Goal: Transaction & Acquisition: Purchase product/service

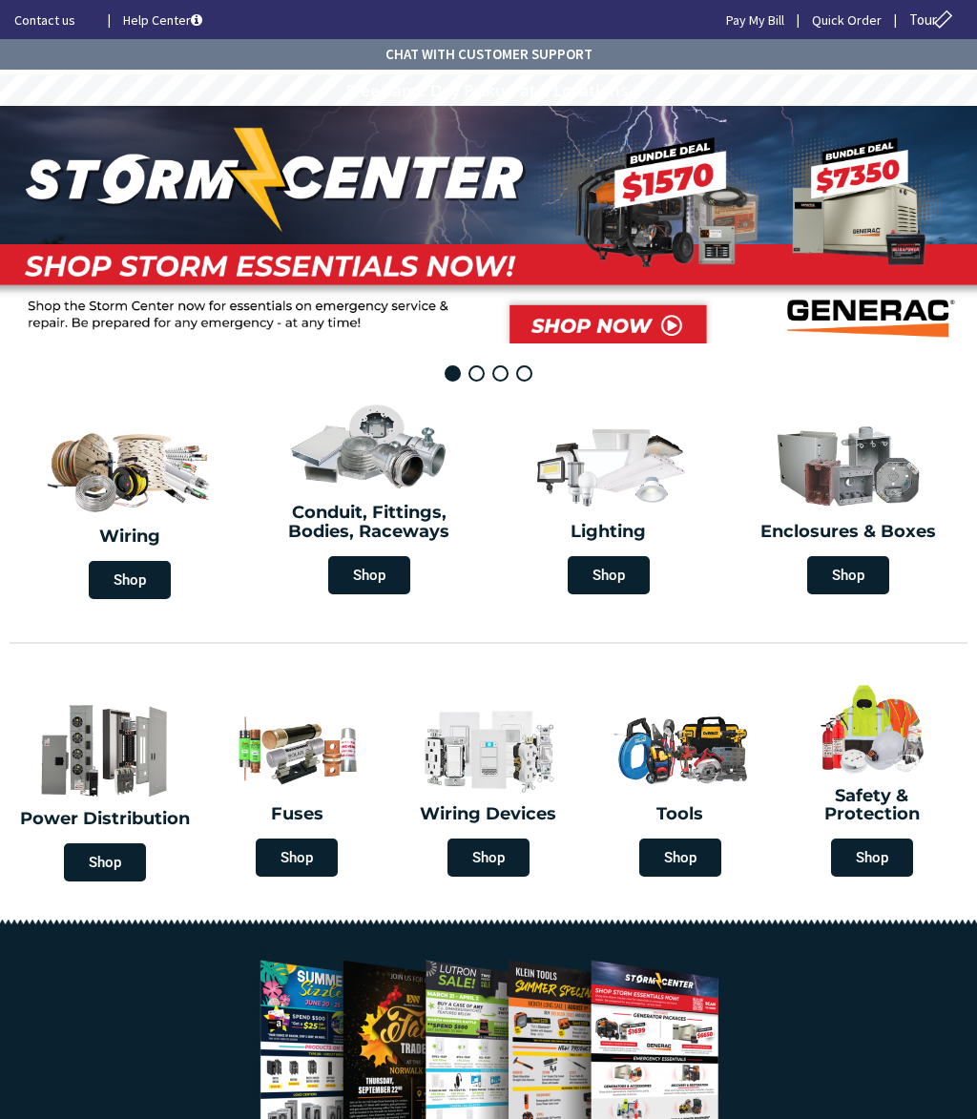
click at [539, 741] on img at bounding box center [488, 748] width 163 height 95
click at [507, 859] on span "Shop" at bounding box center [489, 858] width 82 height 38
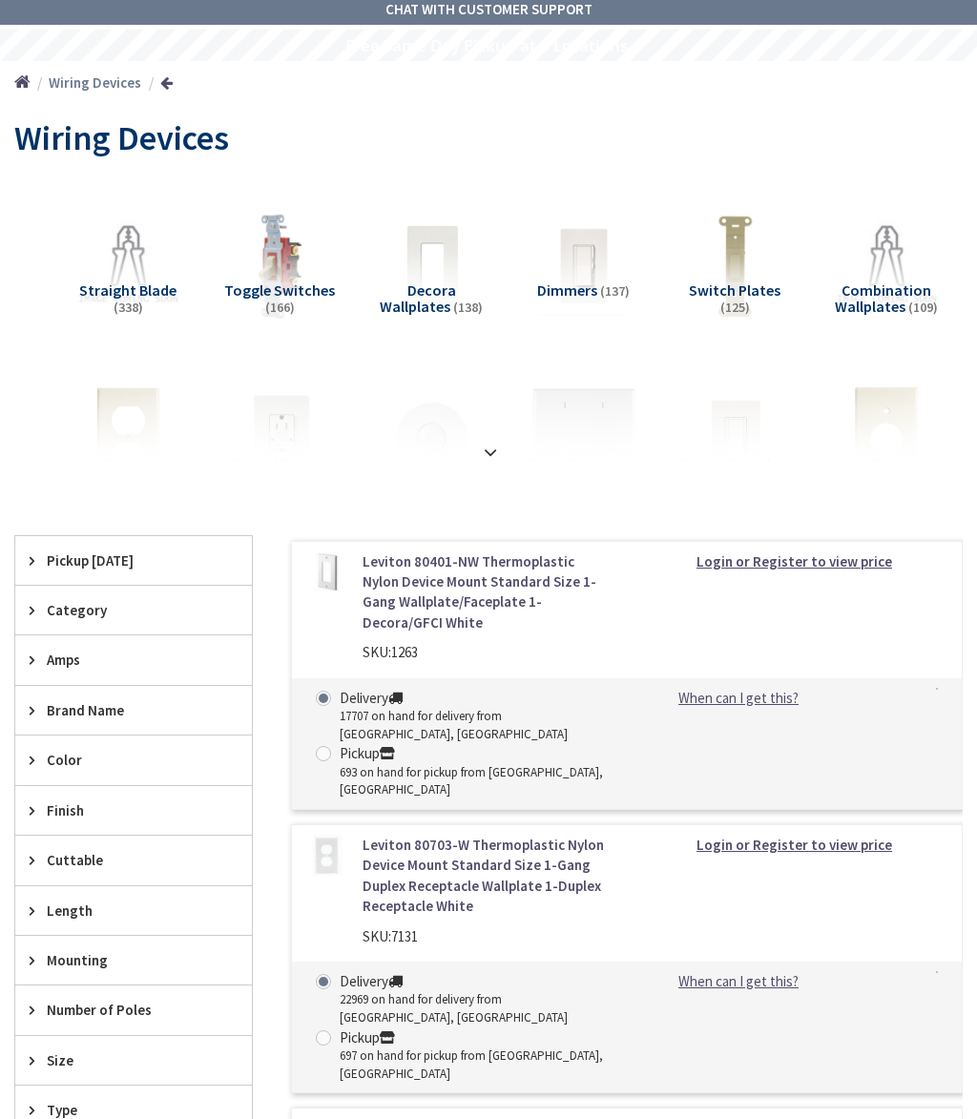
scroll to position [31, 0]
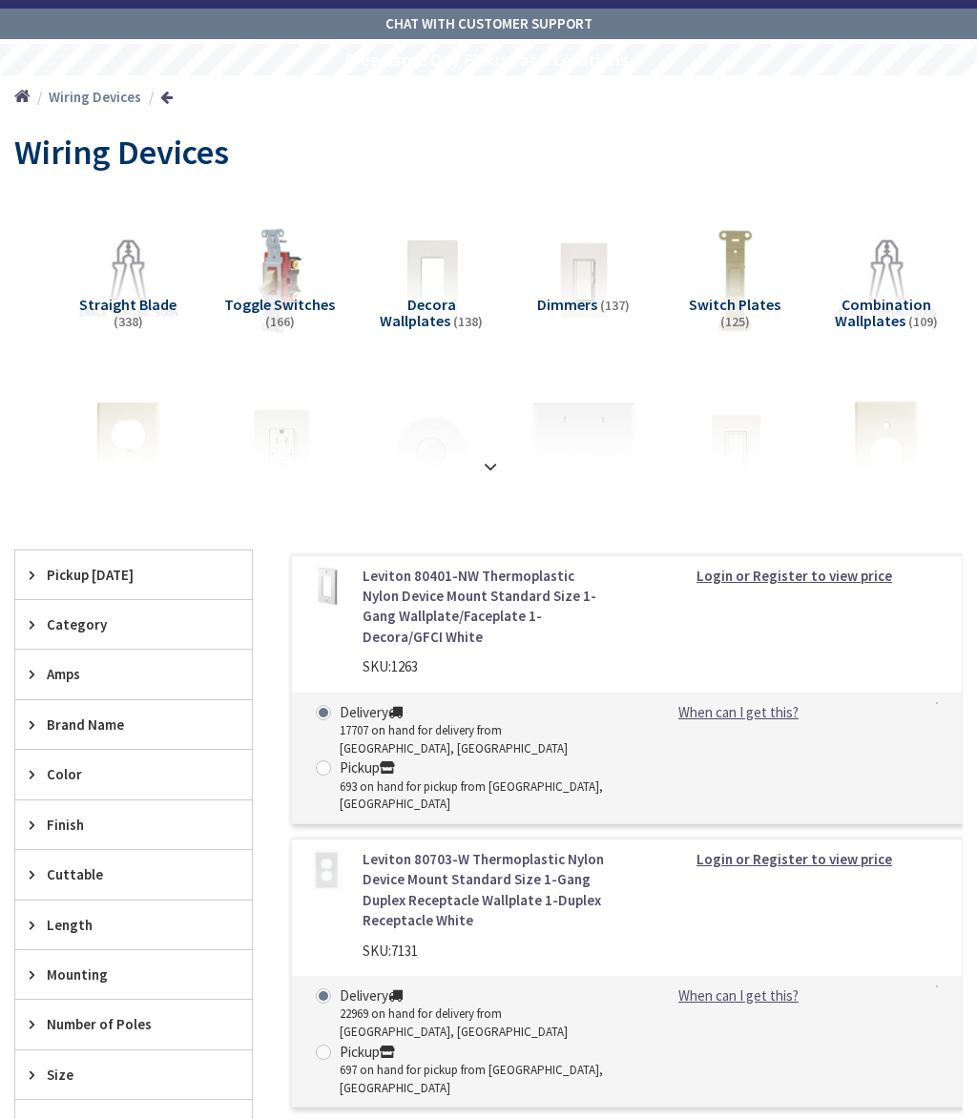
click at [136, 305] on span "Straight Blade" at bounding box center [127, 304] width 97 height 19
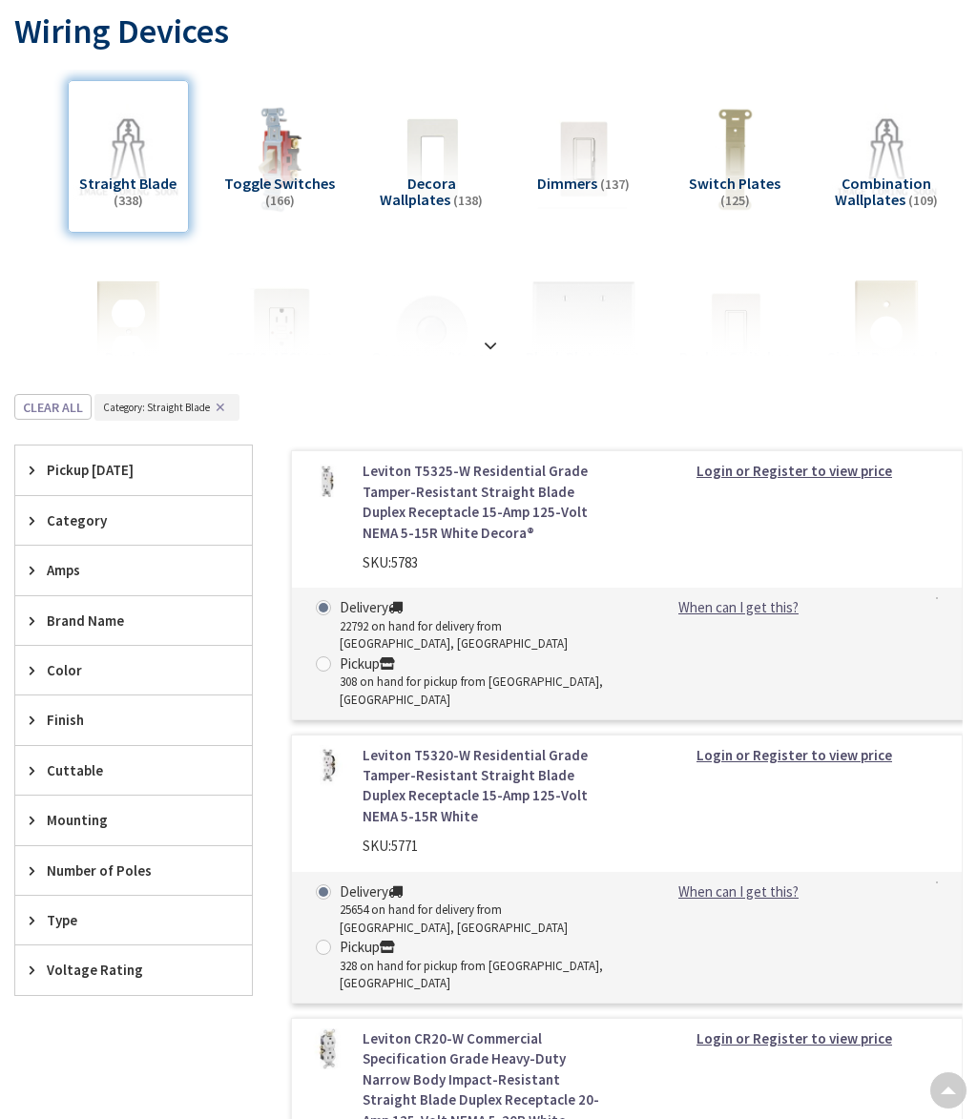
scroll to position [0, 0]
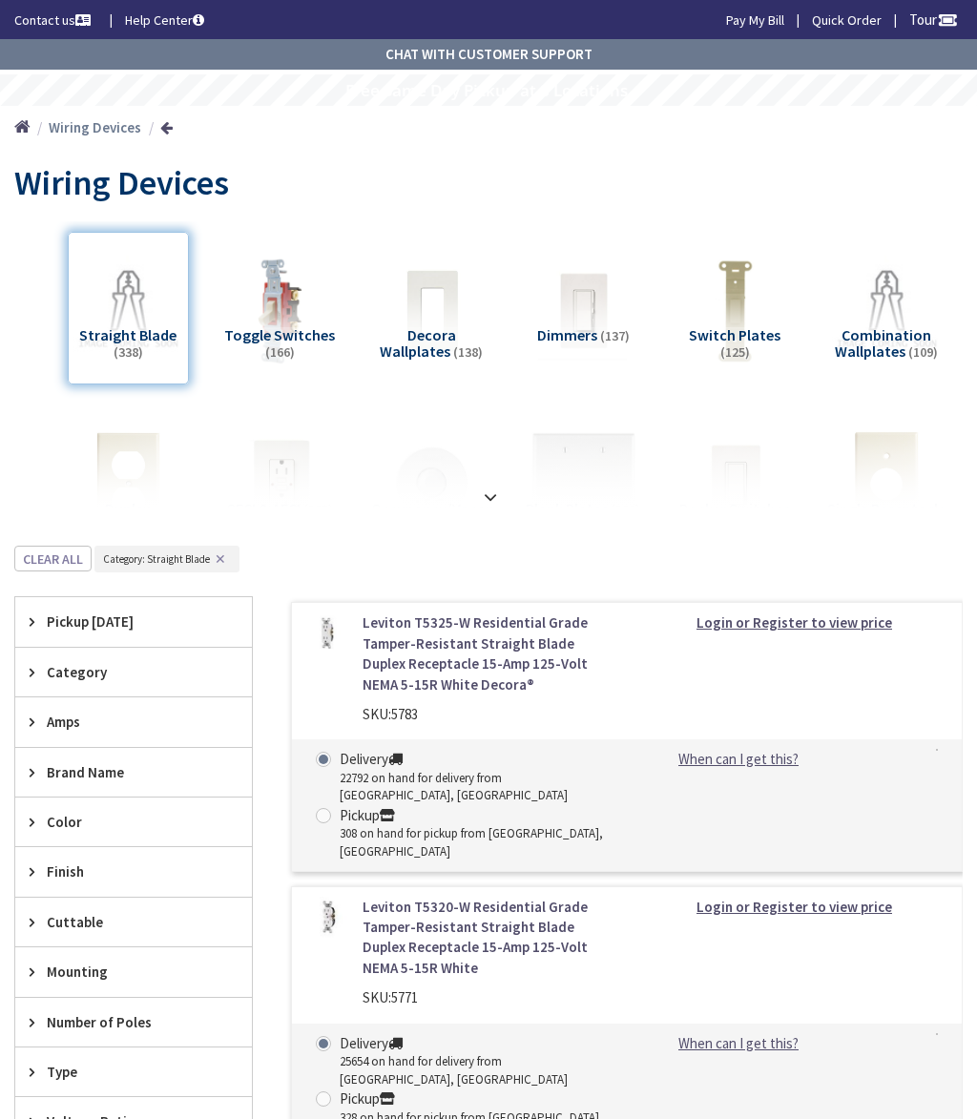
click at [715, 157] on div "Wiring Devices" at bounding box center [488, 186] width 949 height 72
click at [922, 198] on div "Wiring Devices" at bounding box center [488, 186] width 949 height 72
click at [940, 139] on div "Home Wiring Devices" at bounding box center [488, 128] width 977 height 44
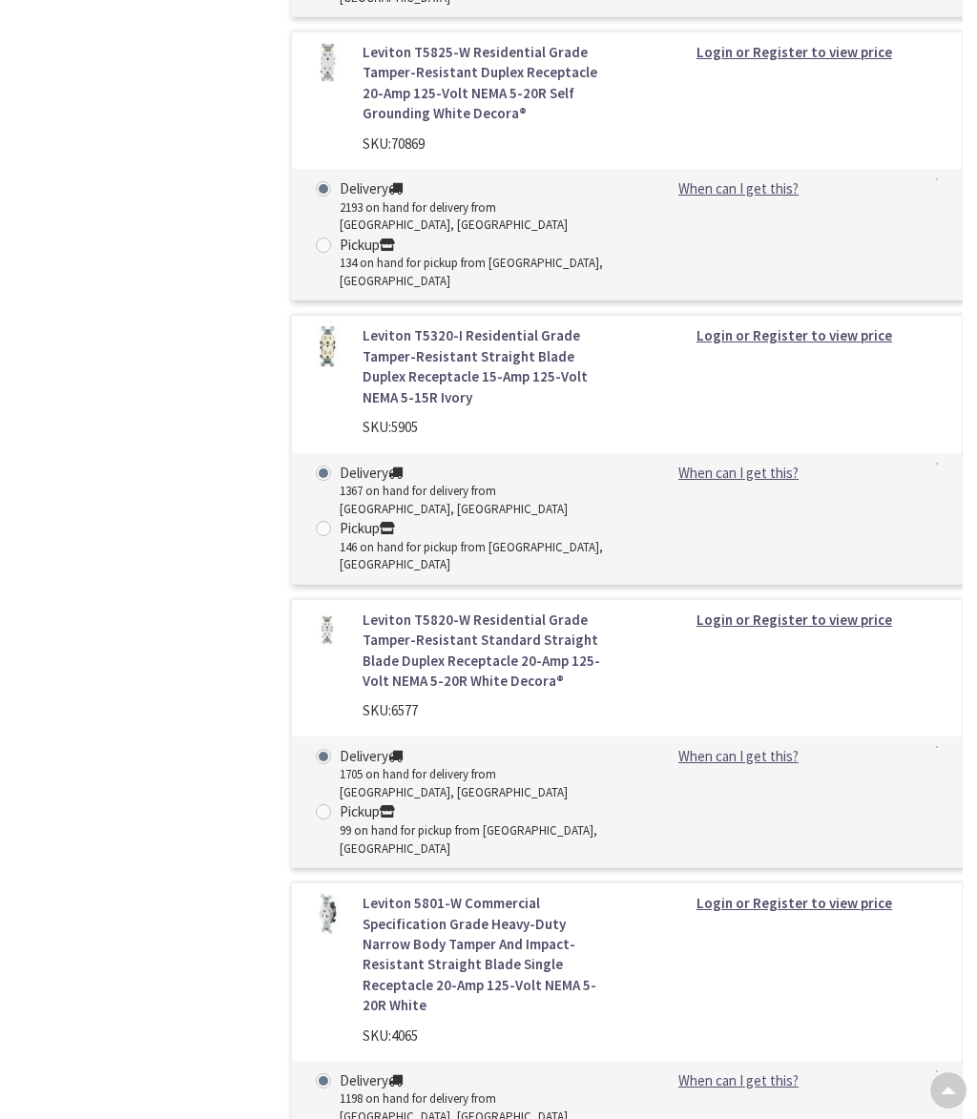
scroll to position [1732, 0]
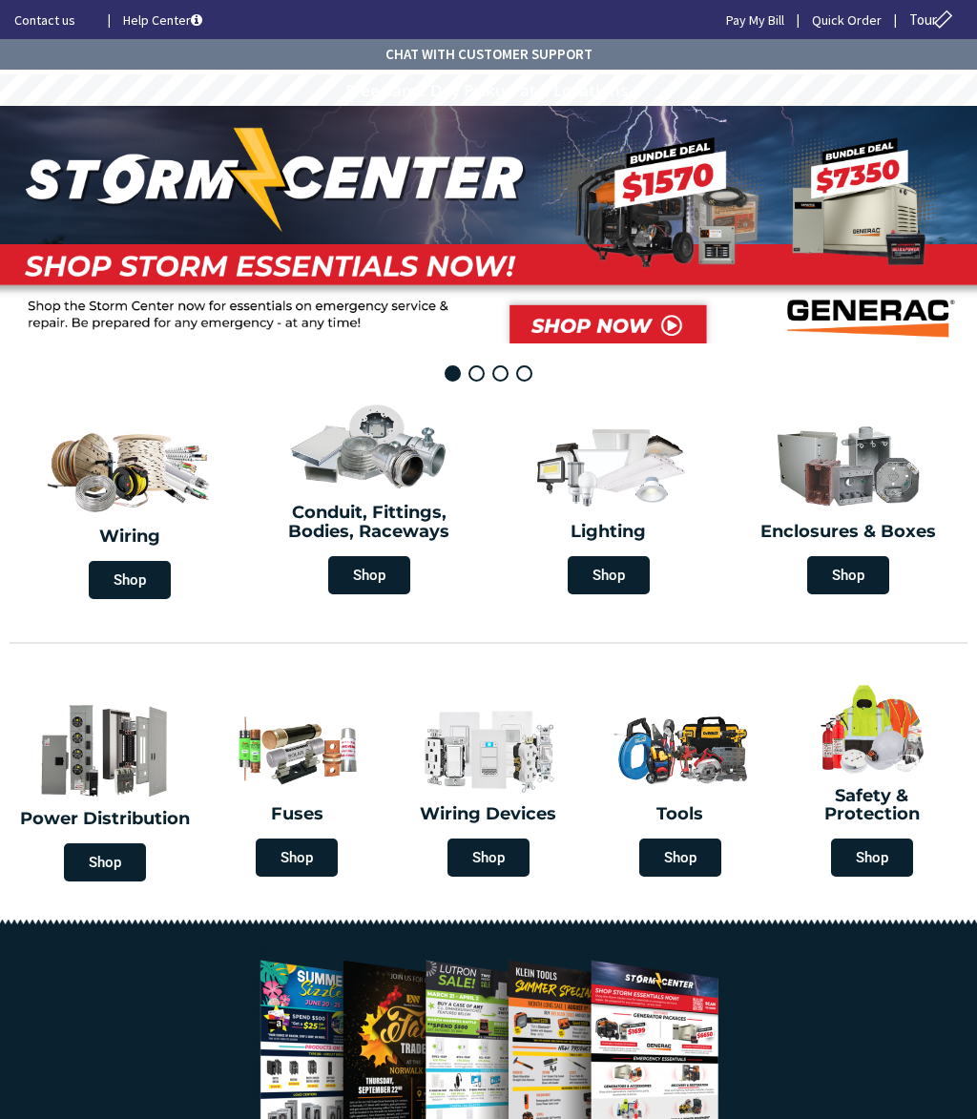
click at [721, 762] on img at bounding box center [679, 748] width 163 height 95
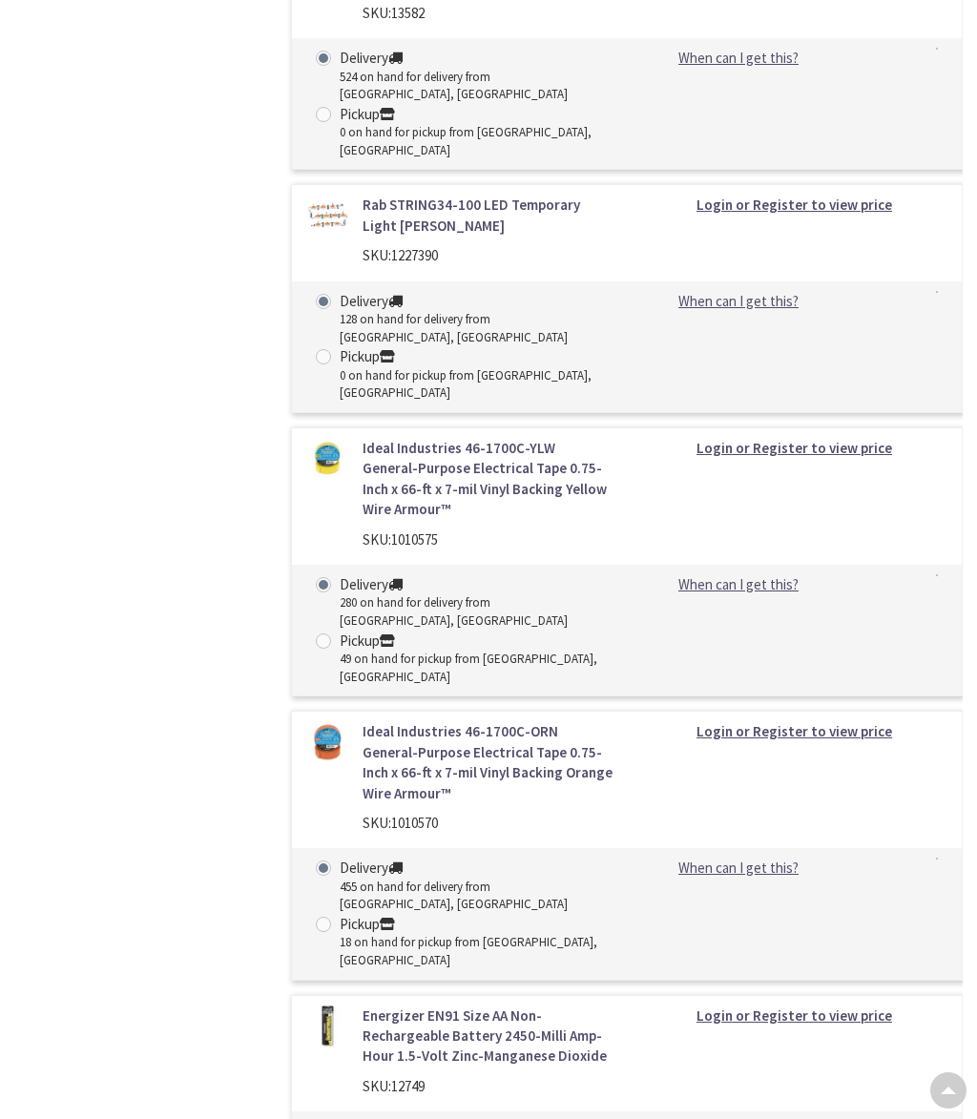
scroll to position [4348, 0]
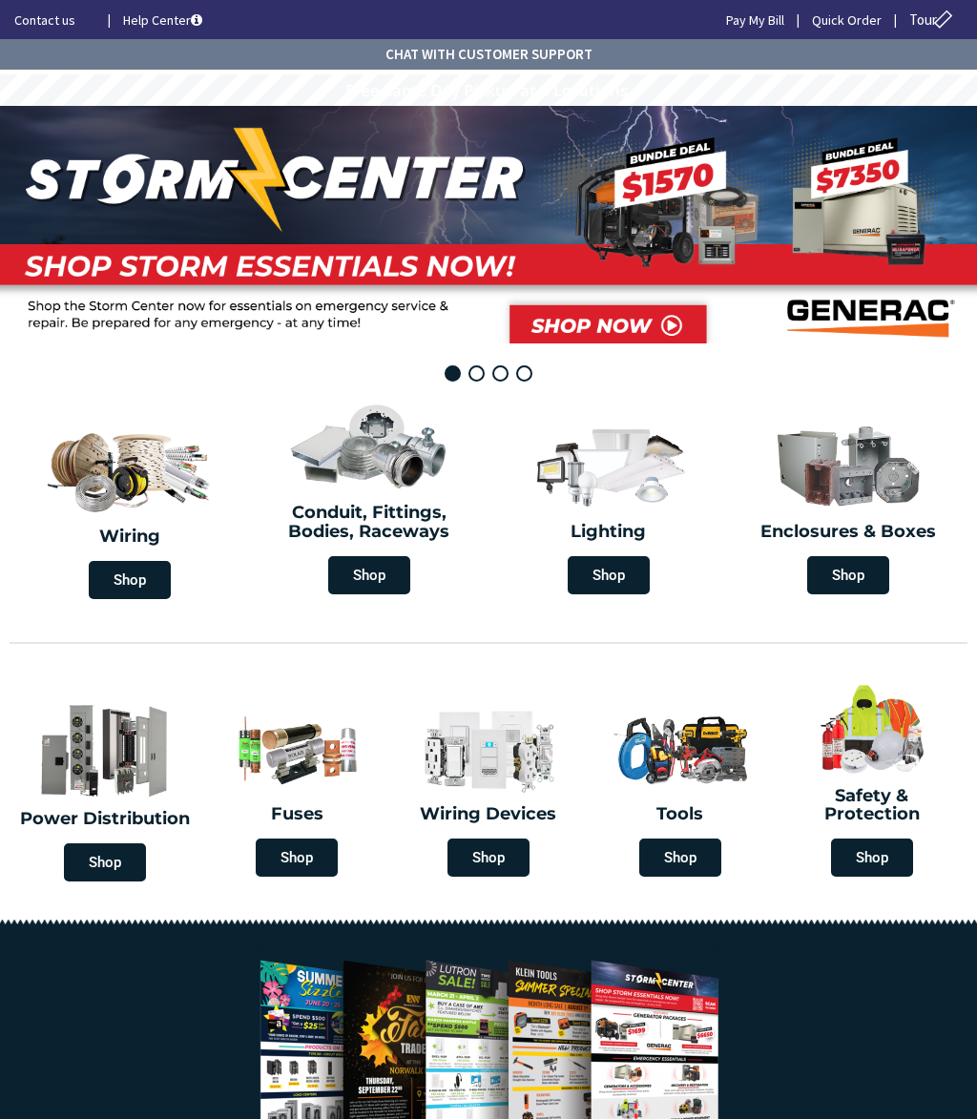
click at [401, 510] on h2 "Conduit, Fittings, Bodies, Raceways" at bounding box center [368, 523] width 211 height 38
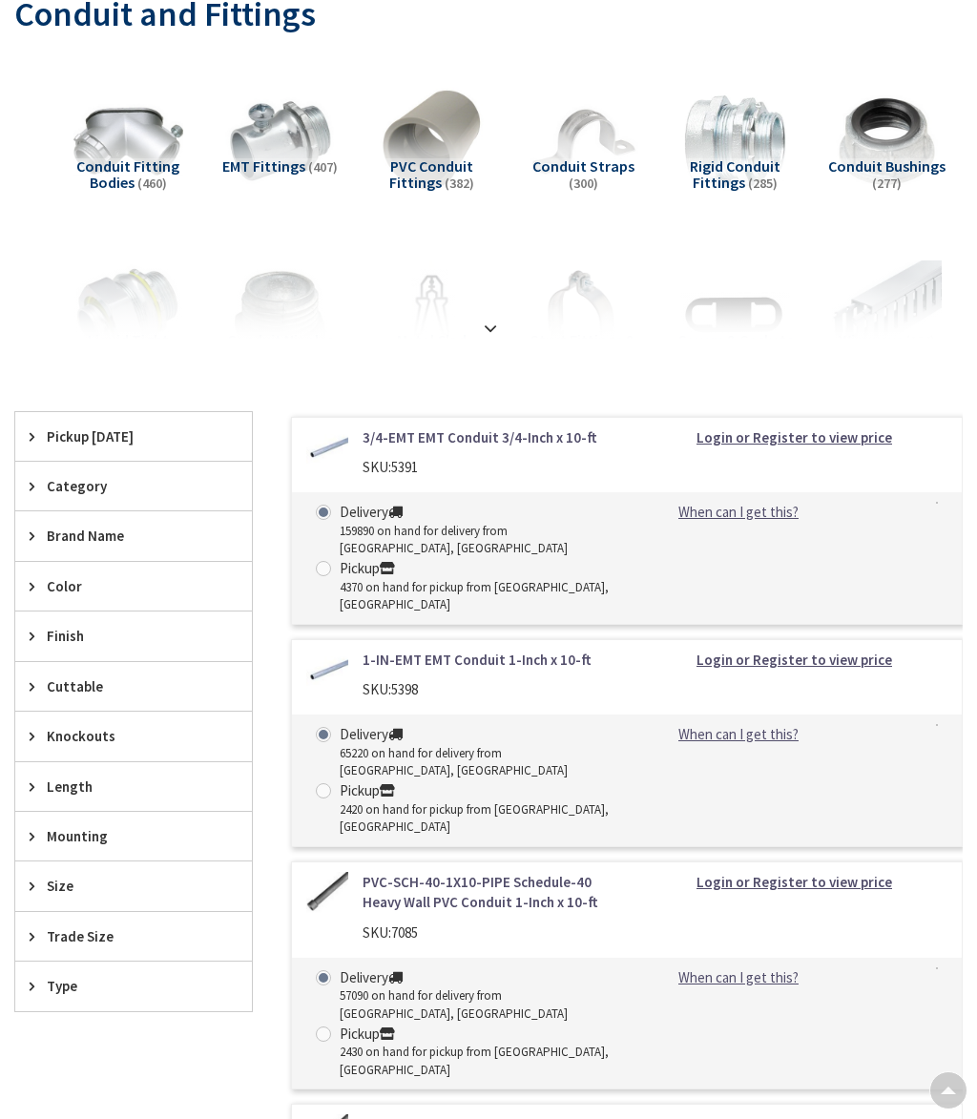
scroll to position [171, 0]
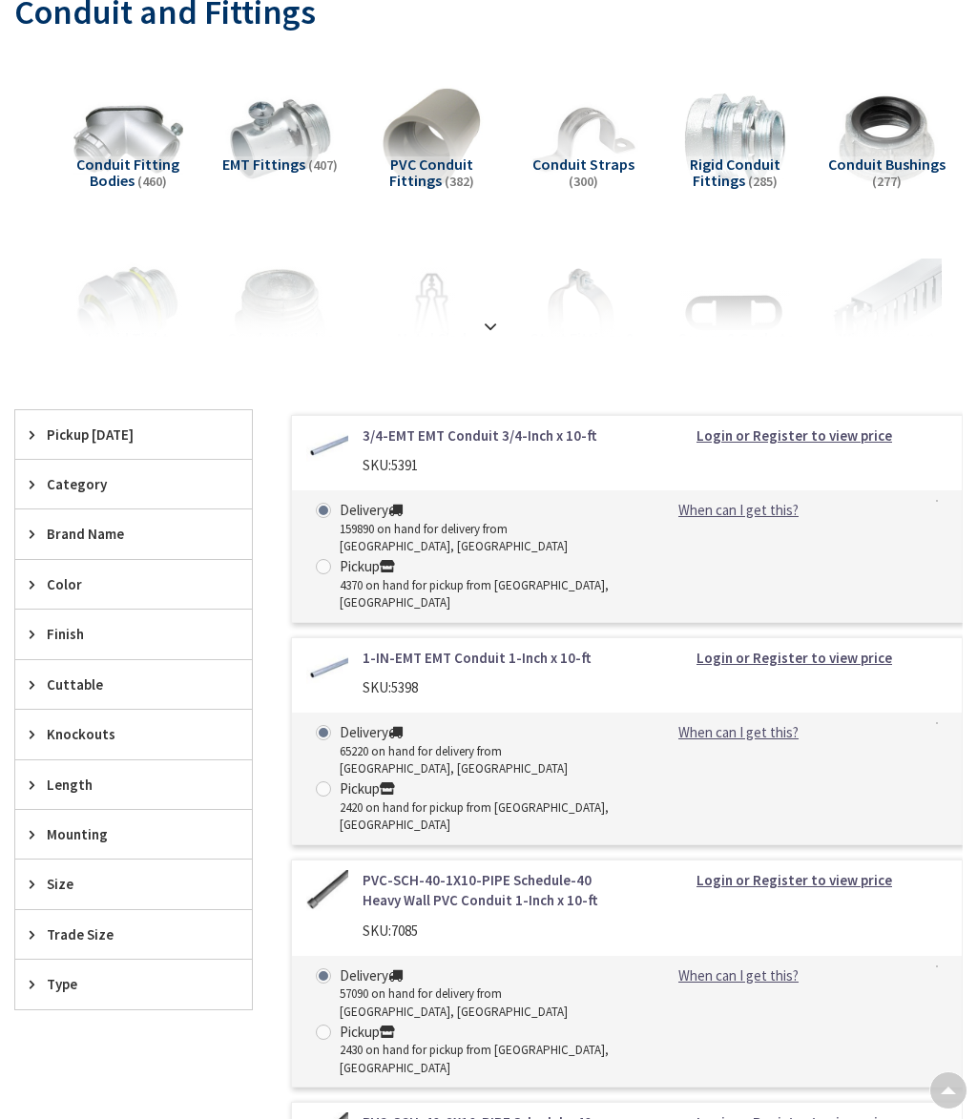
click at [487, 327] on strong at bounding box center [490, 326] width 23 height 21
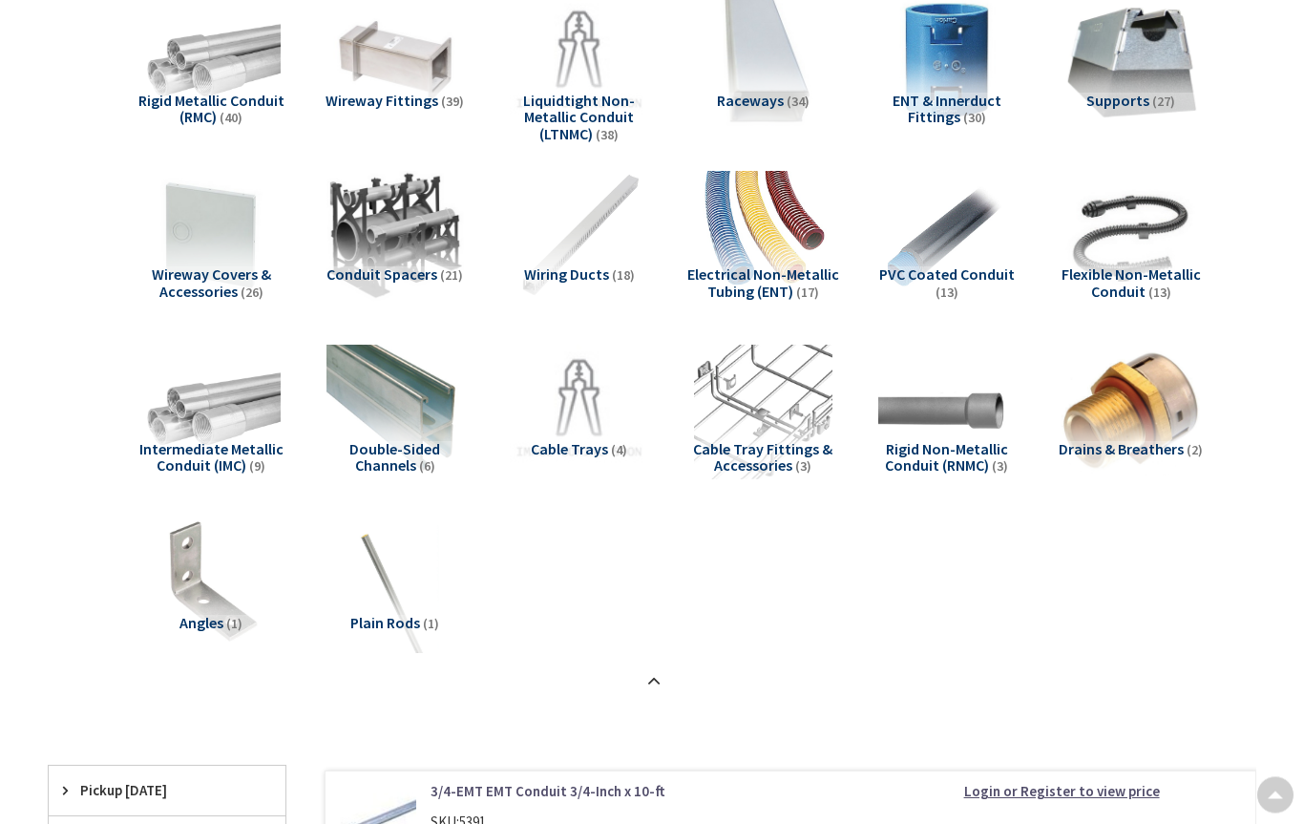
scroll to position [1138, 0]
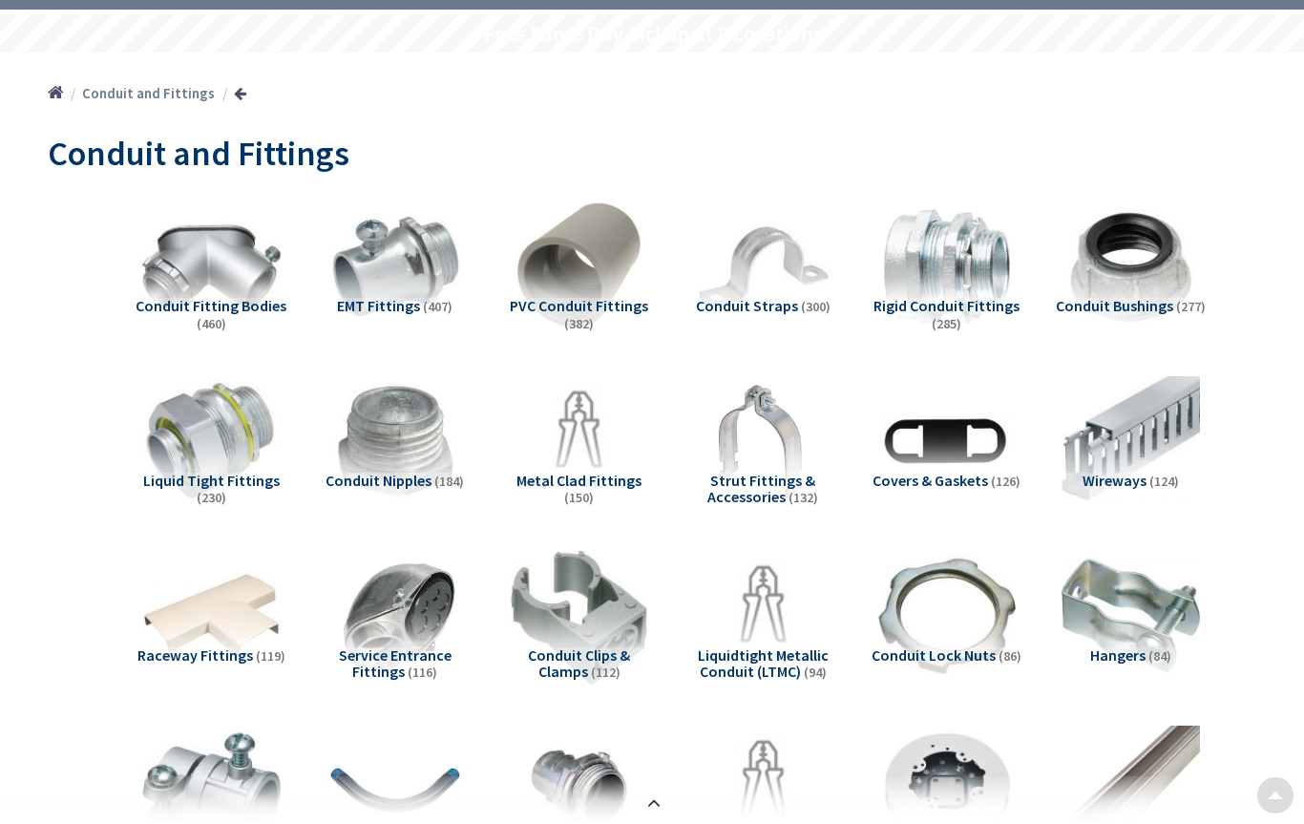
scroll to position [0, 0]
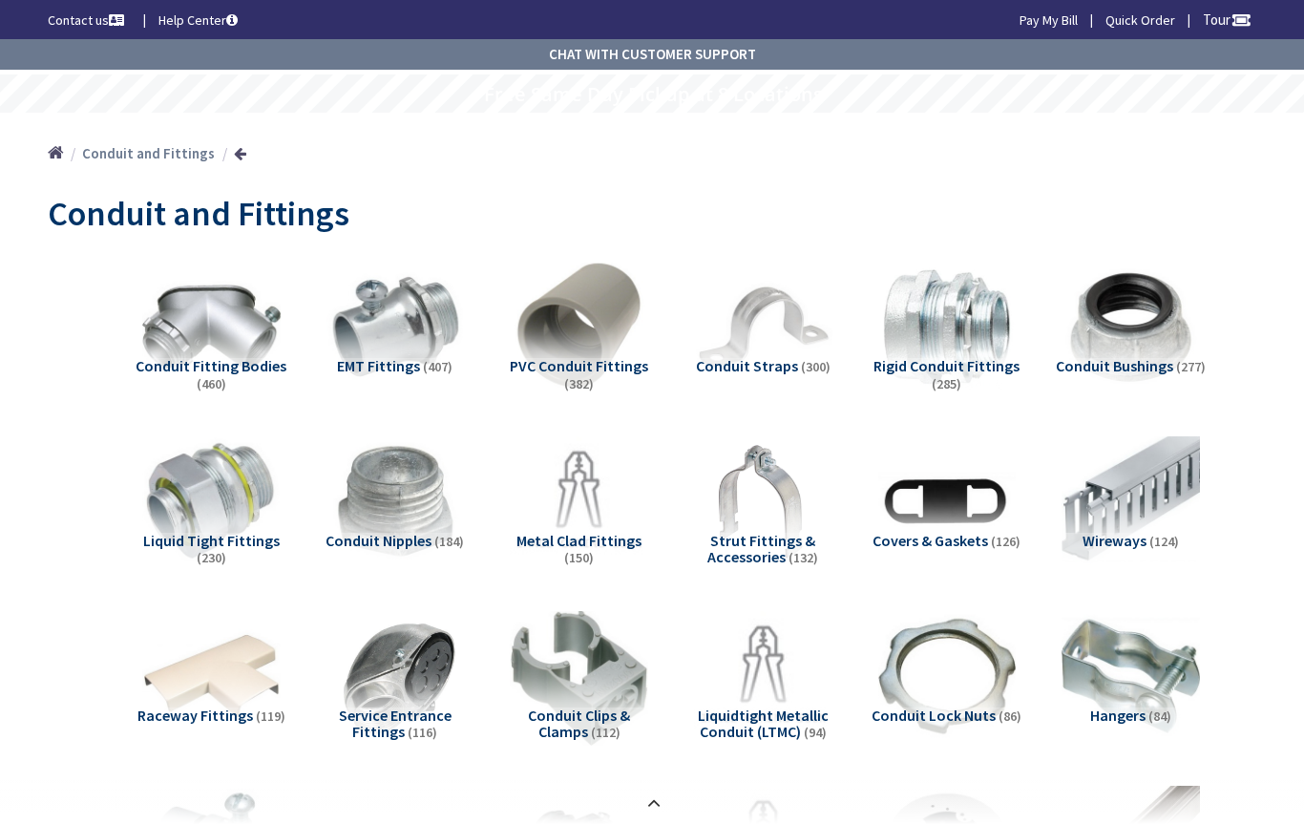
click at [220, 341] on img at bounding box center [211, 328] width 138 height 138
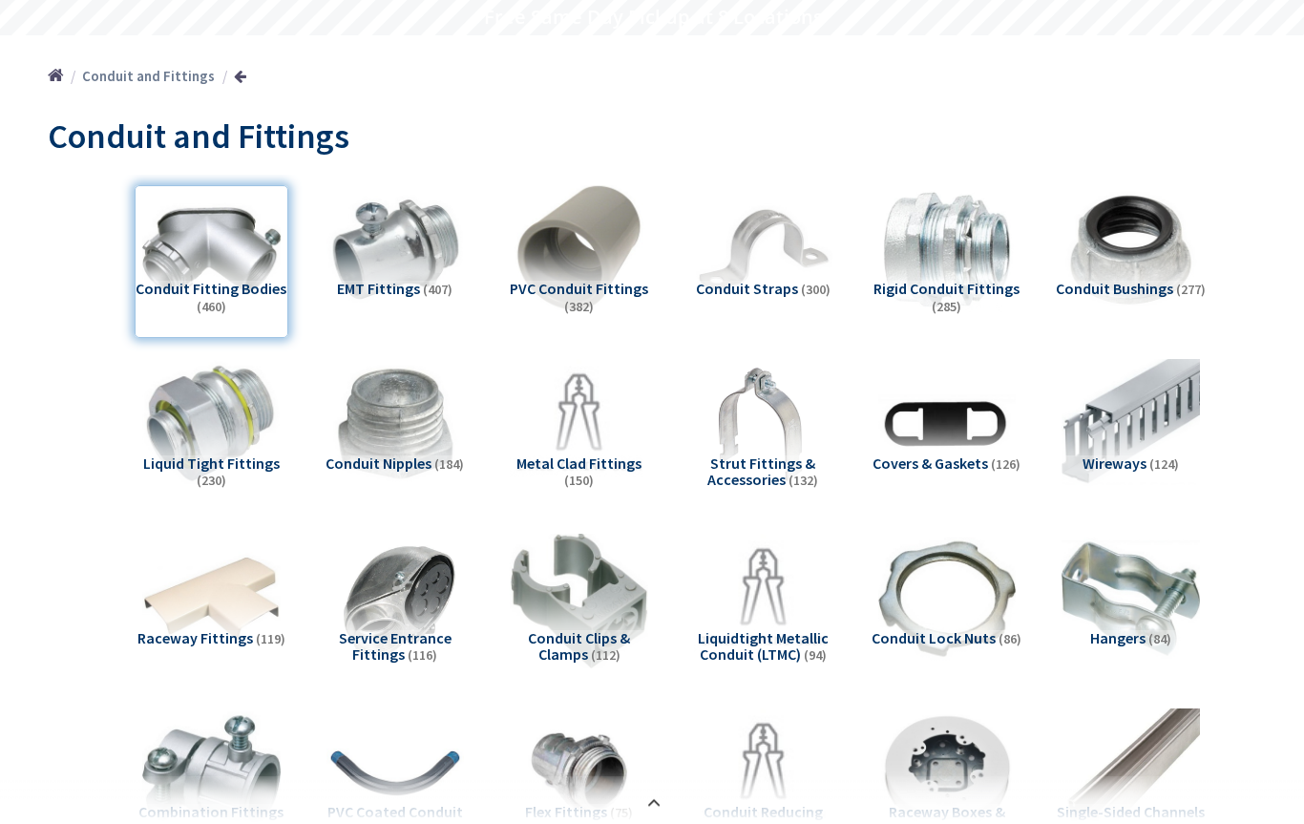
scroll to position [79, 0]
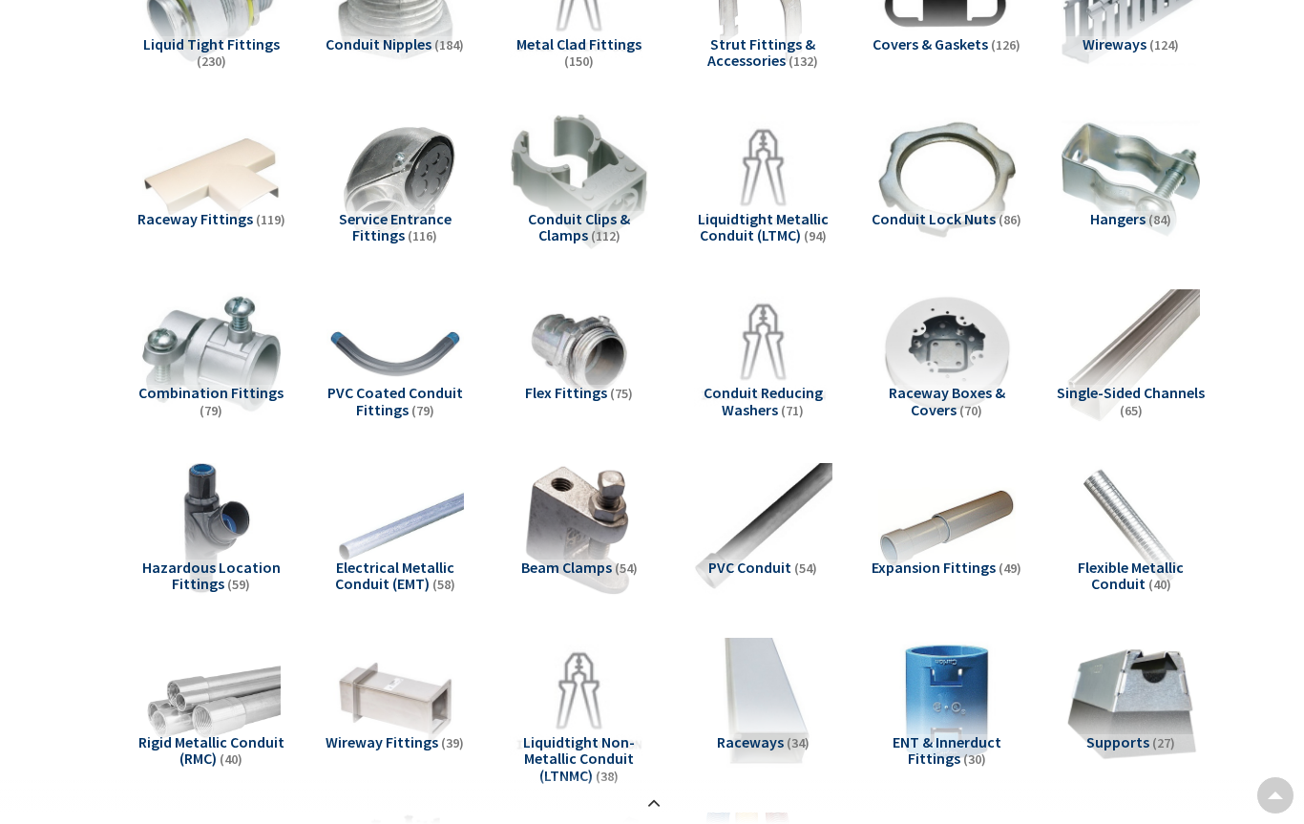
click at [231, 380] on img at bounding box center [211, 354] width 138 height 138
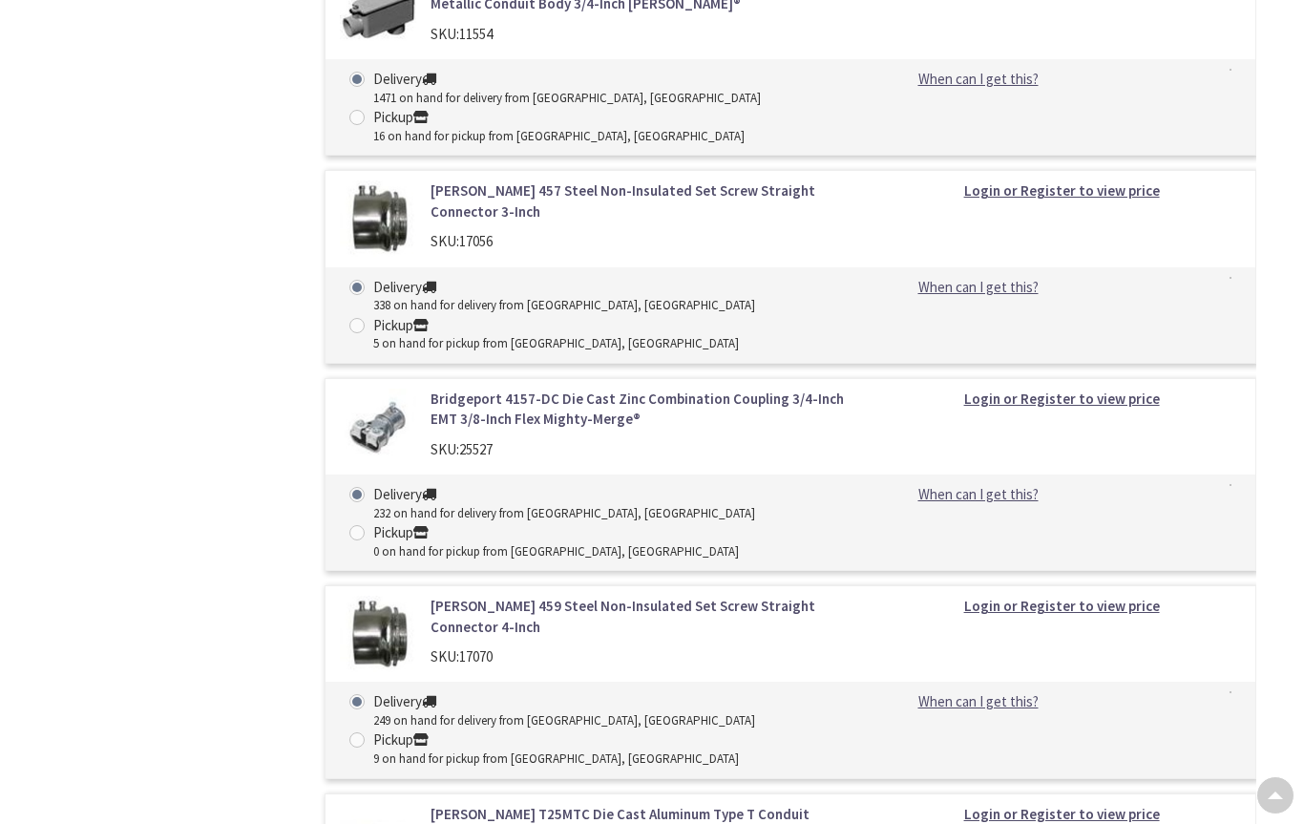
scroll to position [3407, 0]
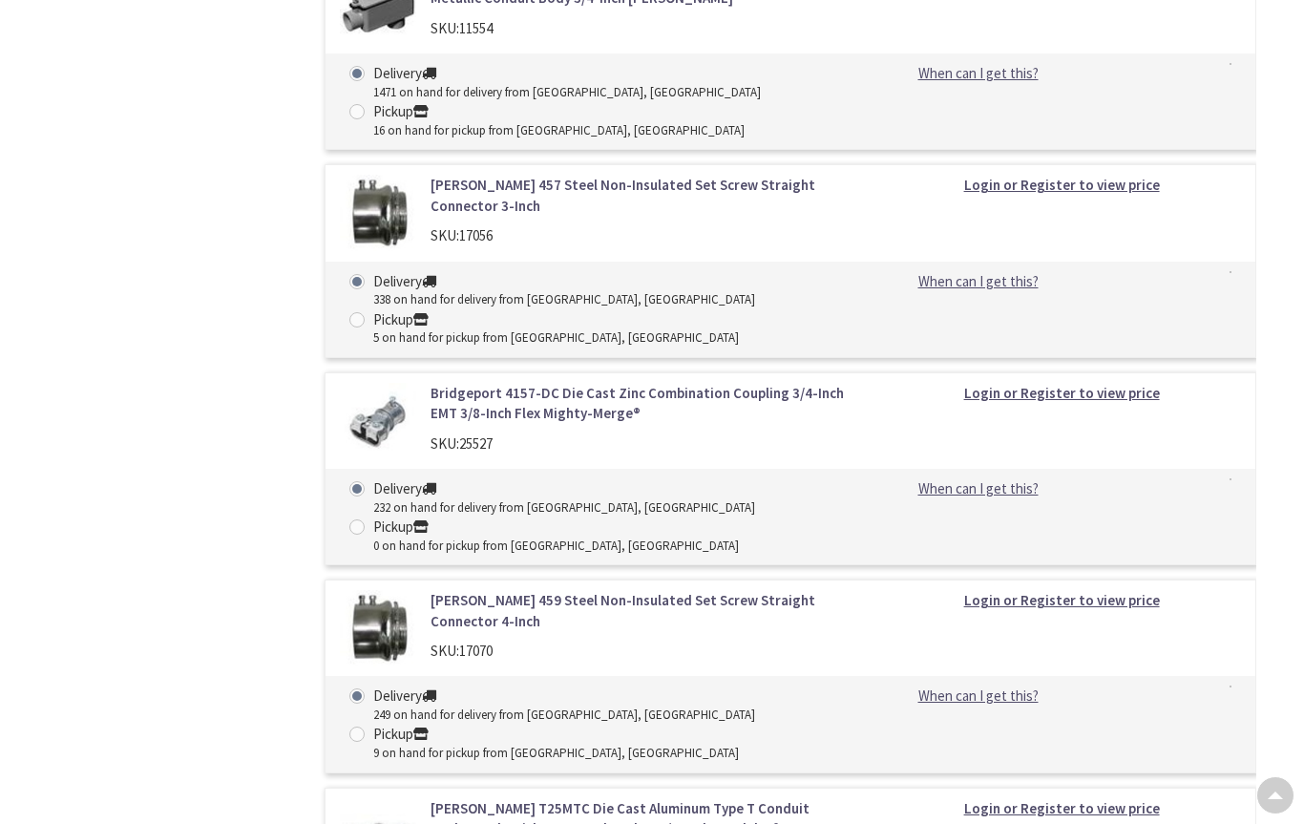
click at [387, 590] on img at bounding box center [378, 628] width 76 height 76
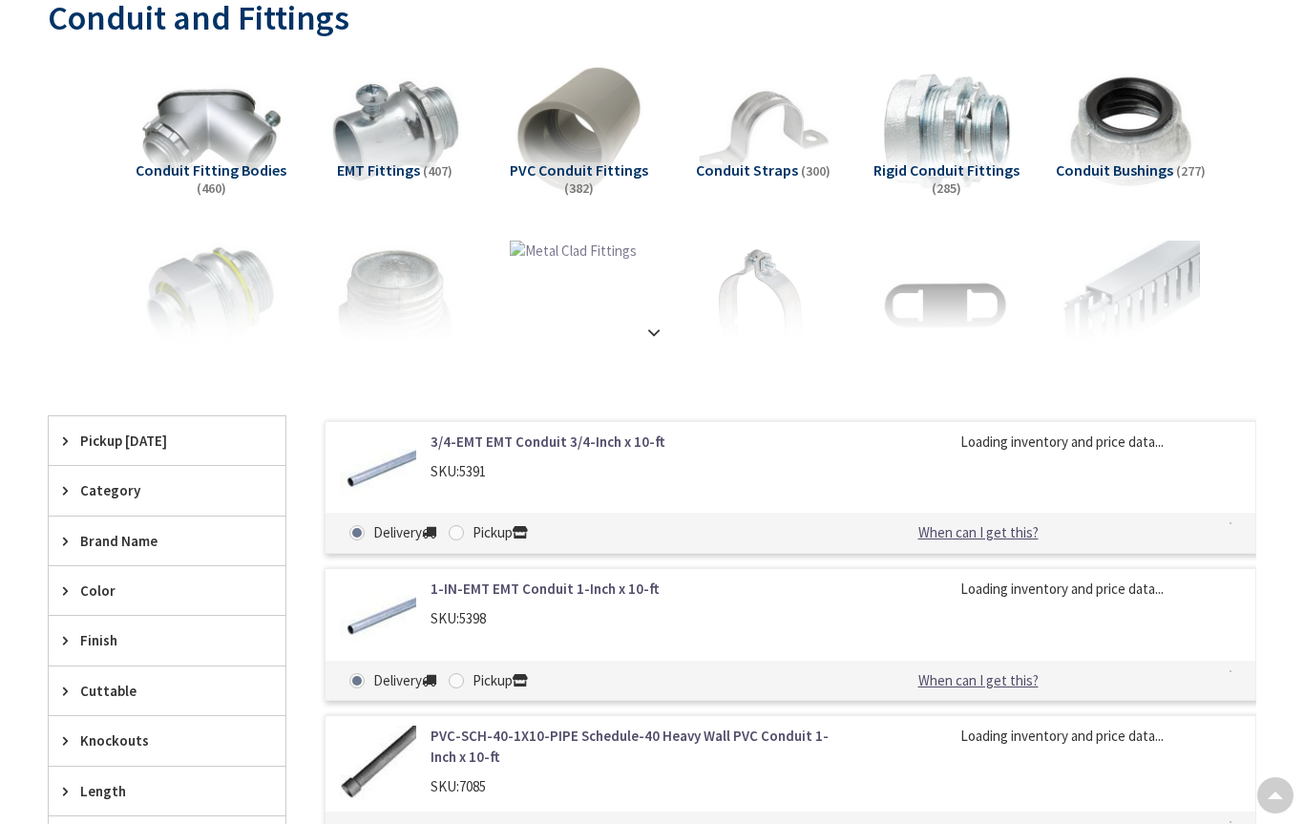
scroll to position [160, 0]
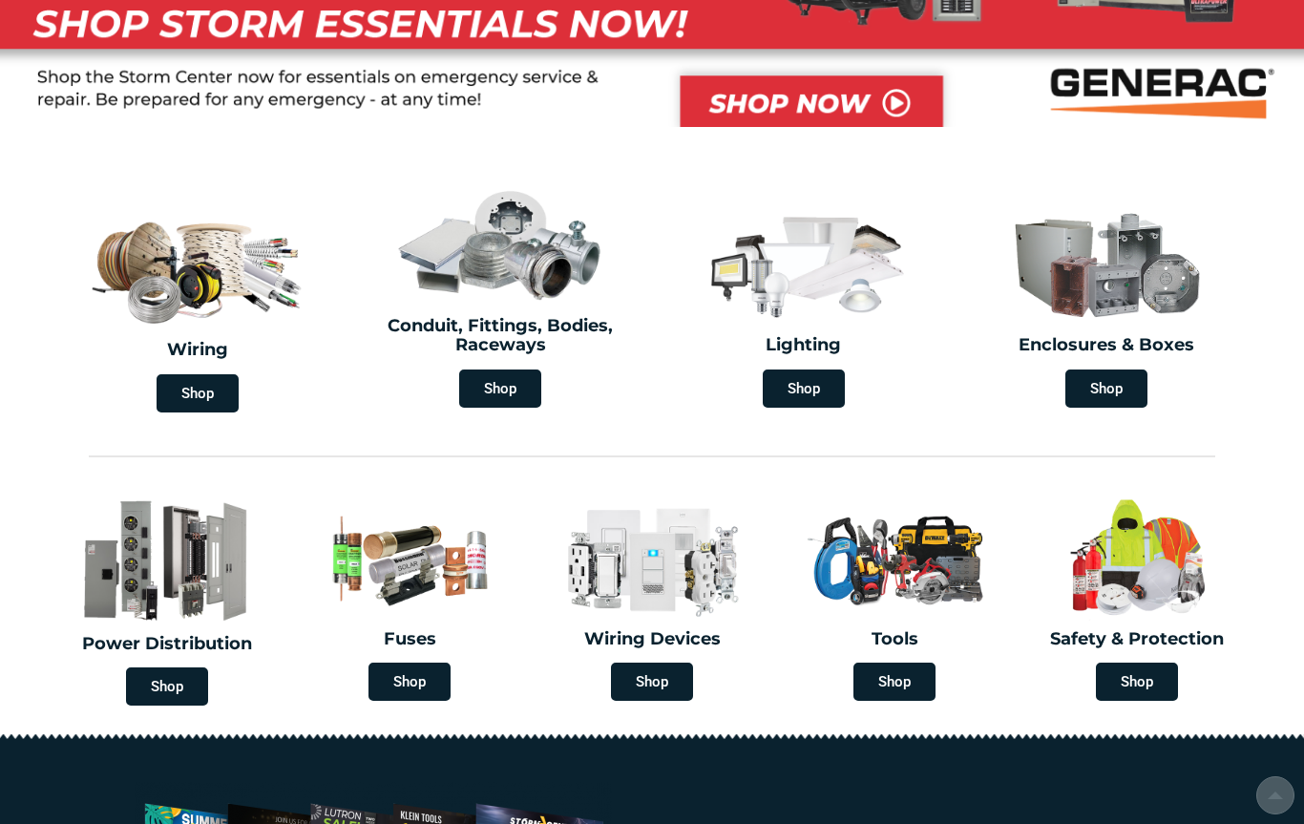
scroll to position [331, 0]
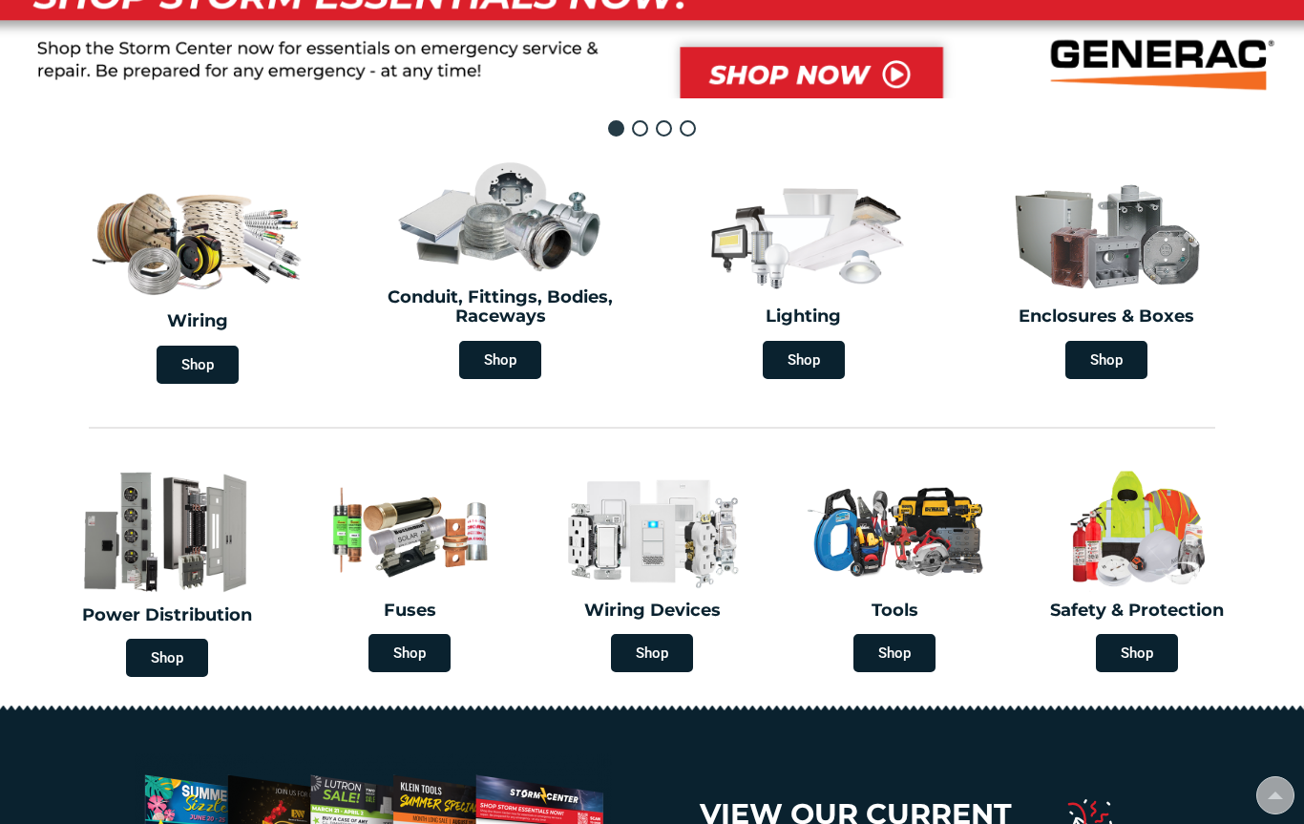
click at [268, 282] on img at bounding box center [197, 236] width 227 height 133
click at [189, 345] on span "Shop" at bounding box center [198, 364] width 82 height 38
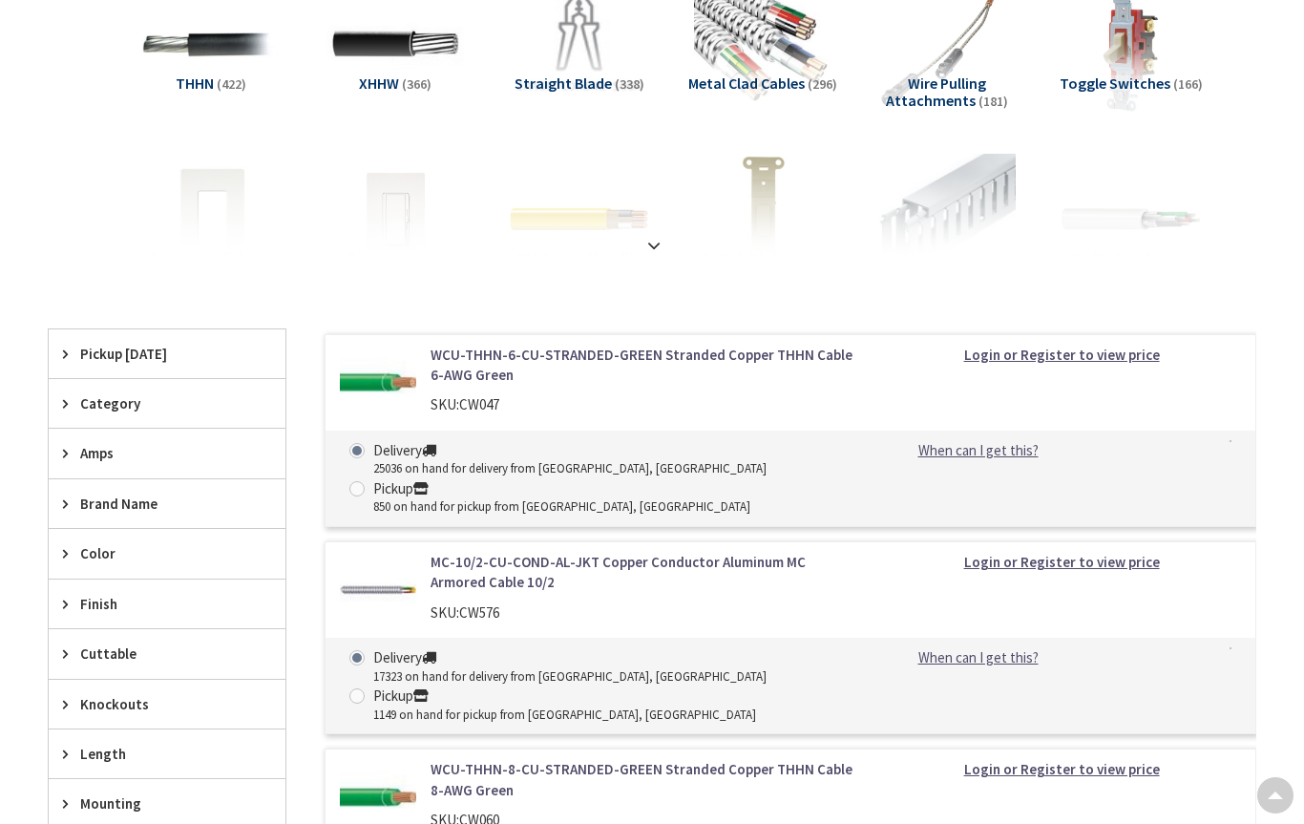
click at [1020, 195] on div at bounding box center [651, 203] width 1113 height 105
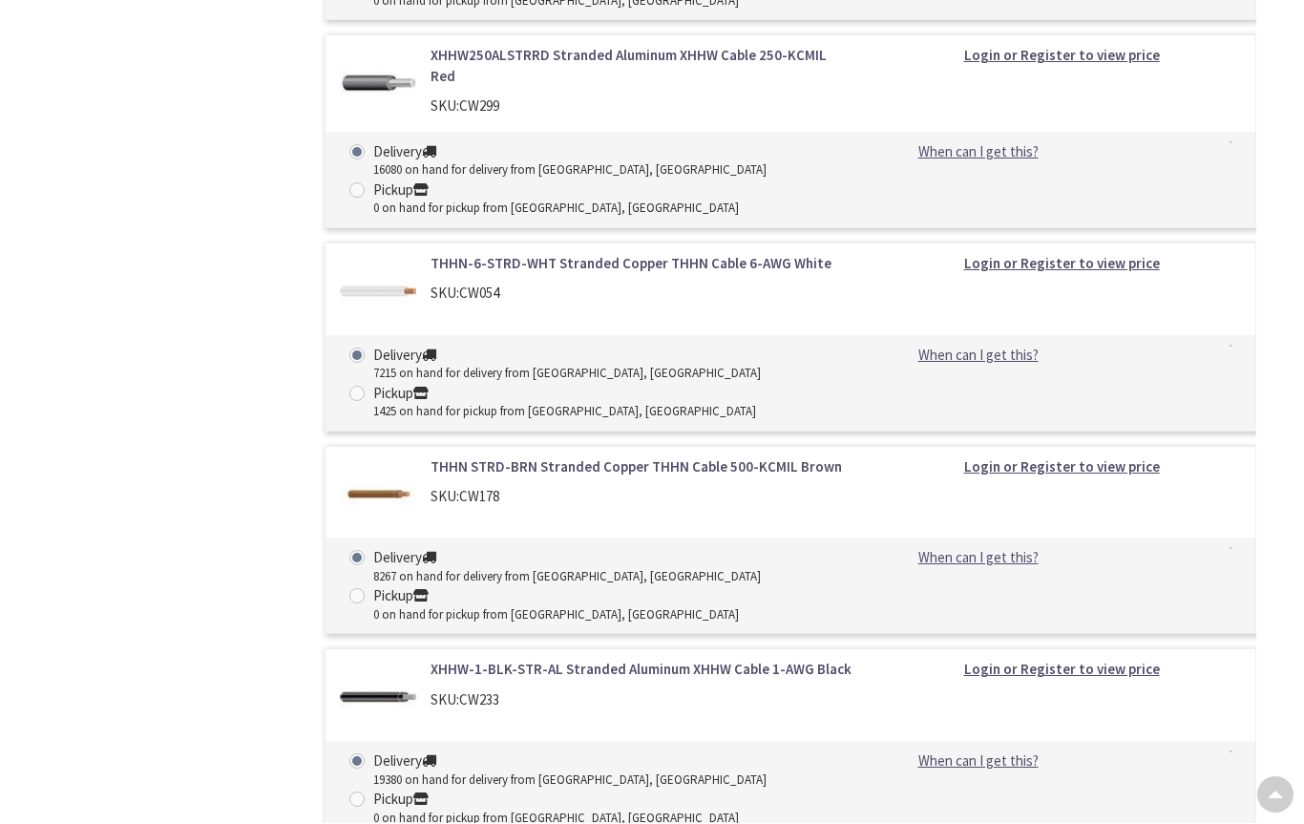
scroll to position [5741, 0]
